Goal: Task Accomplishment & Management: Manage account settings

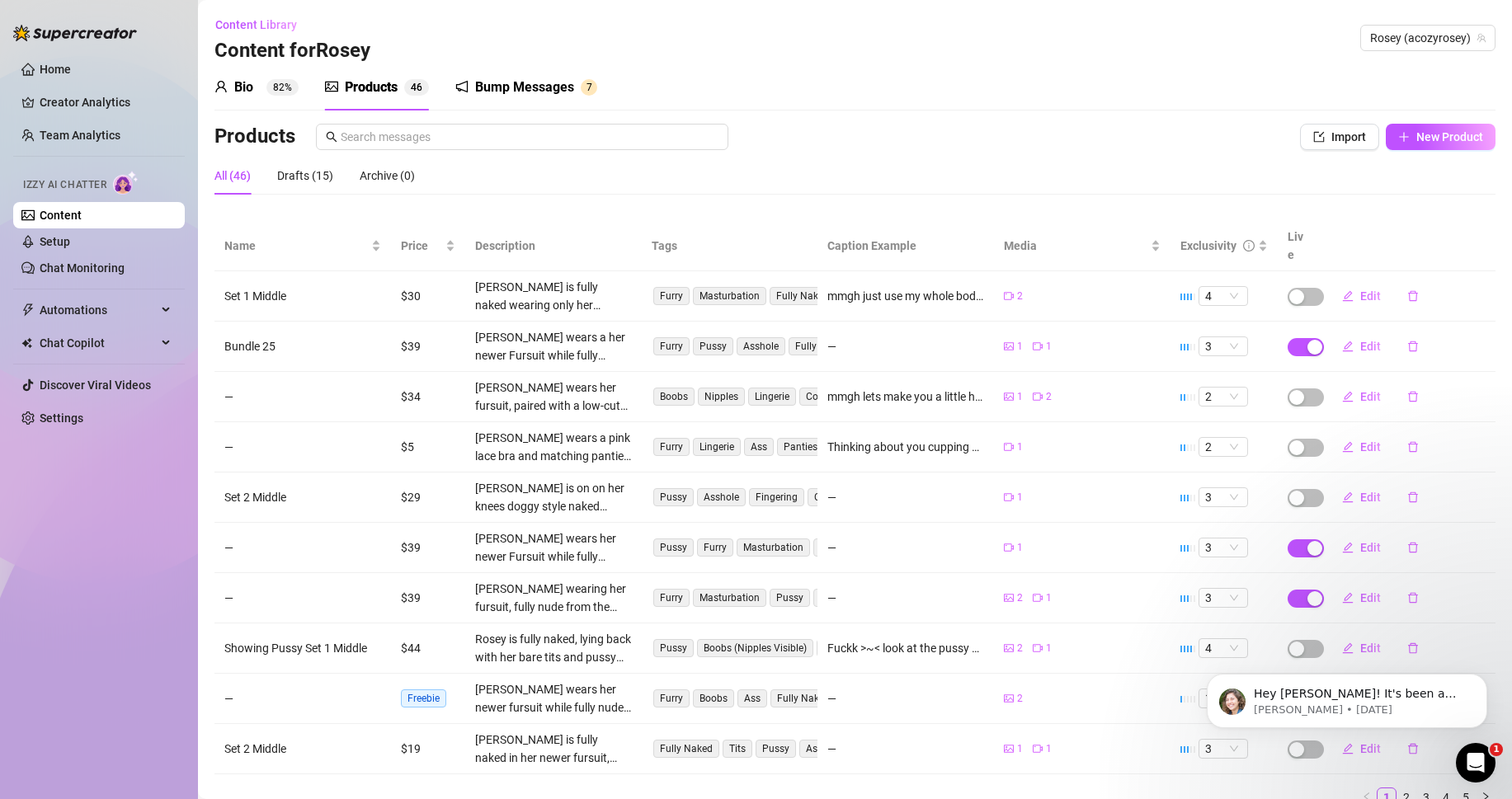
click at [96, 83] on ul "Home Creator Analytics Team Analytics Izzy AI Chatter Content Setup Chat Monito…" at bounding box center [99, 244] width 171 height 389
click at [71, 76] on link "Home" at bounding box center [55, 69] width 31 height 13
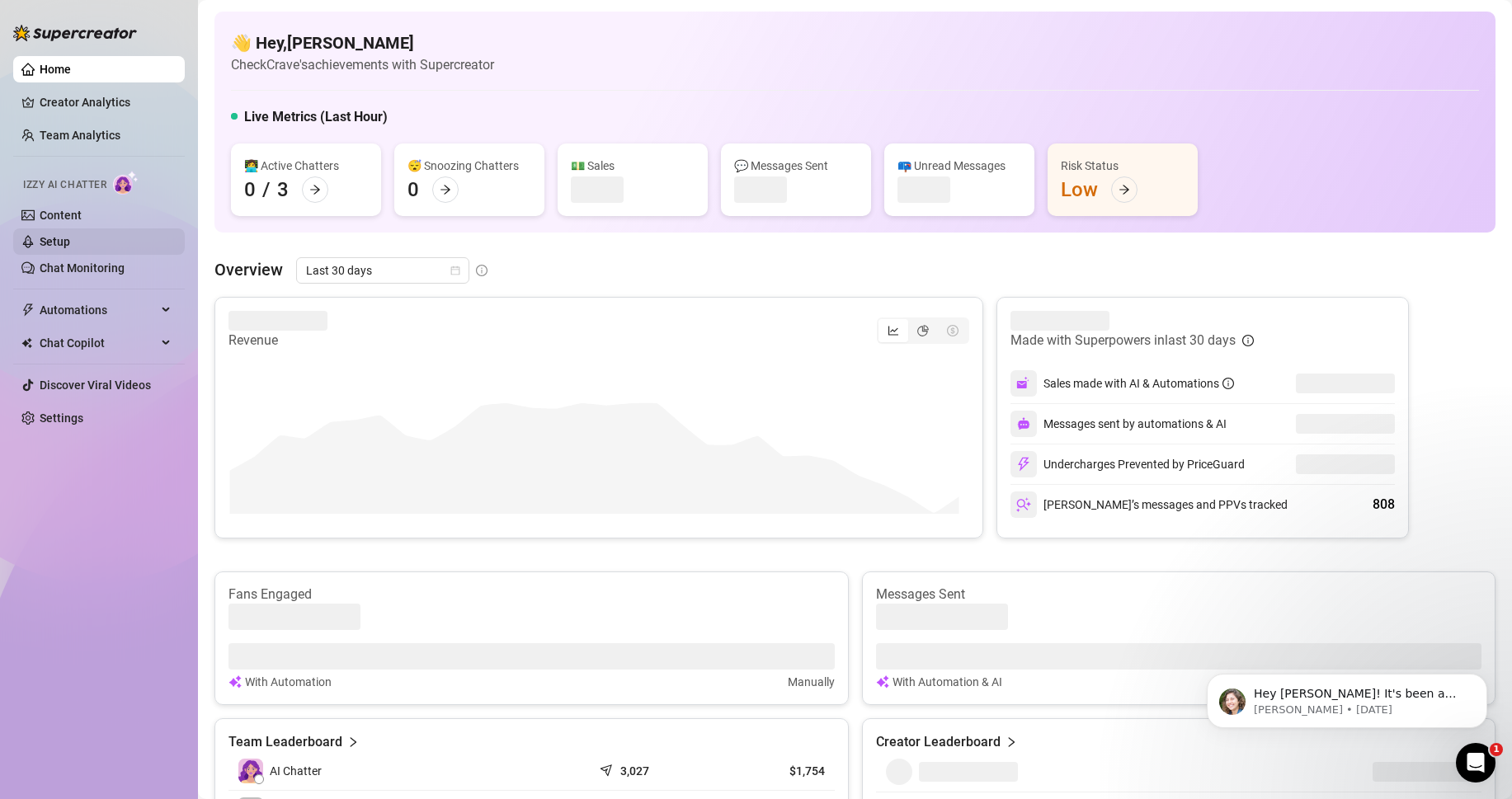
click at [70, 235] on link "Setup" at bounding box center [55, 241] width 30 height 13
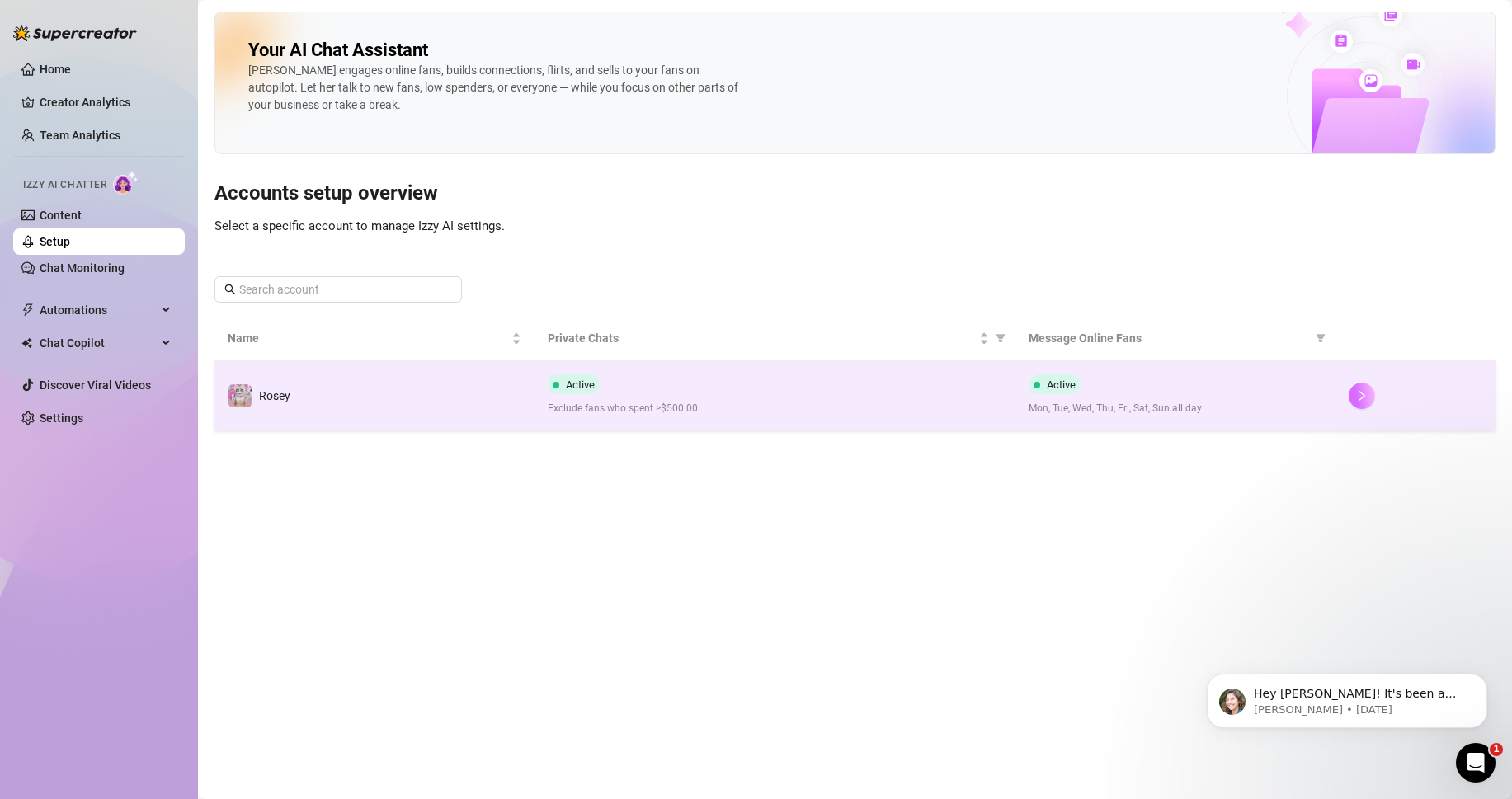
click at [1367, 406] on button "button" at bounding box center [1361, 395] width 26 height 26
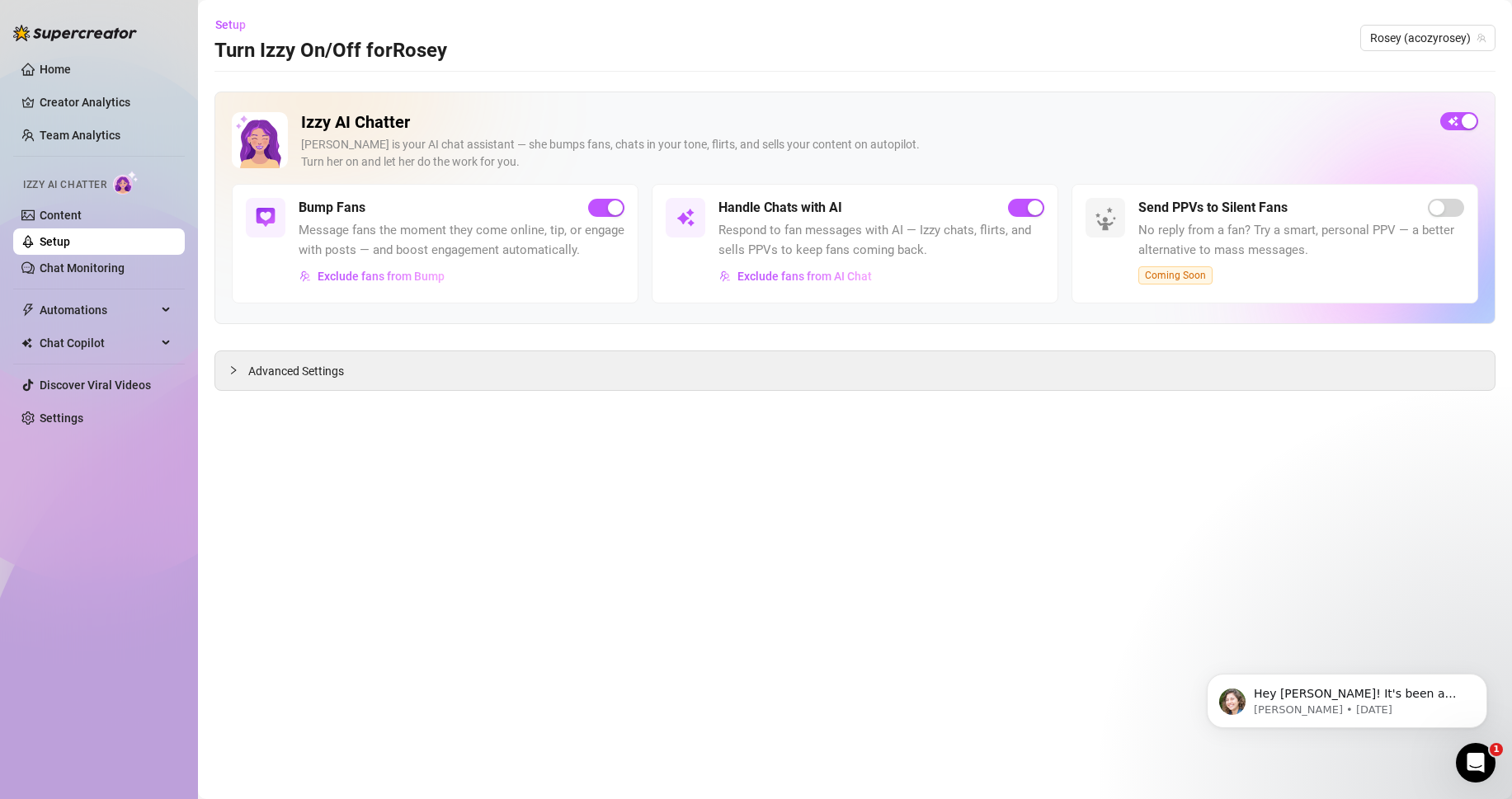
drag, startPoint x: 1452, startPoint y: 120, endPoint x: 1428, endPoint y: 192, distance: 75.9
click at [1453, 119] on span "button" at bounding box center [1459, 121] width 38 height 18
